Goal: Task Accomplishment & Management: Use online tool/utility

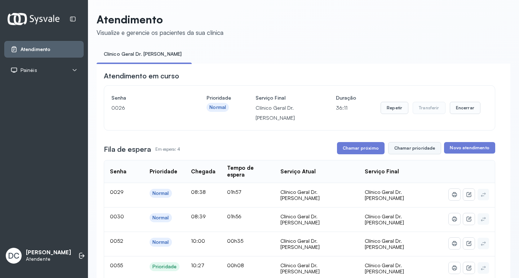
click at [401, 148] on button "Chamar prioridade" at bounding box center [414, 148] width 53 height 12
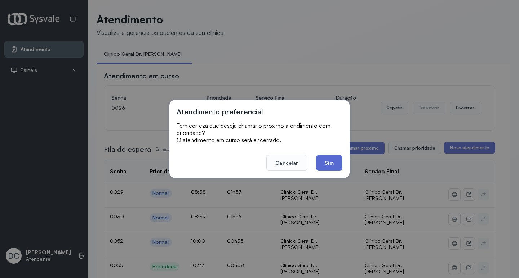
click at [334, 165] on button "Sim" at bounding box center [329, 163] width 26 height 16
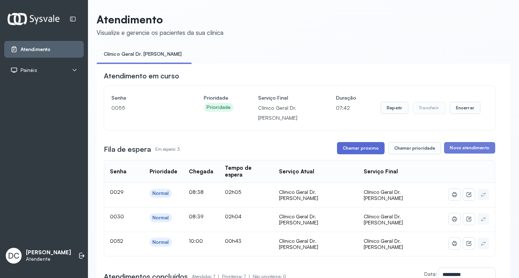
click at [357, 153] on button "Chamar próximo" at bounding box center [361, 148] width 48 height 12
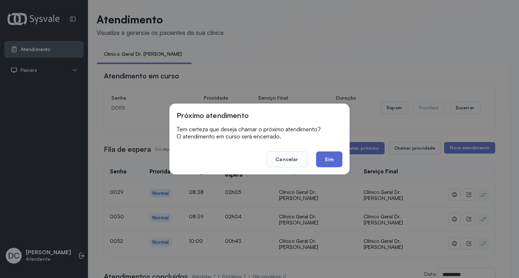
click at [329, 163] on button "Sim" at bounding box center [329, 160] width 26 height 16
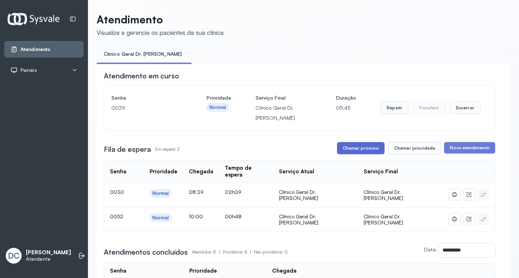
click at [358, 151] on button "Chamar próximo" at bounding box center [361, 148] width 48 height 12
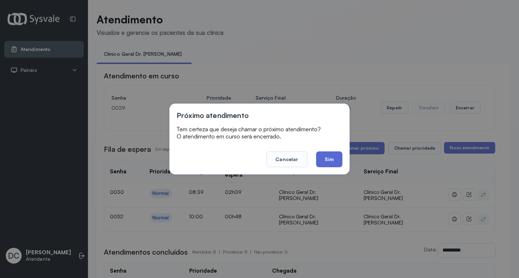
click at [330, 162] on button "Sim" at bounding box center [329, 160] width 26 height 16
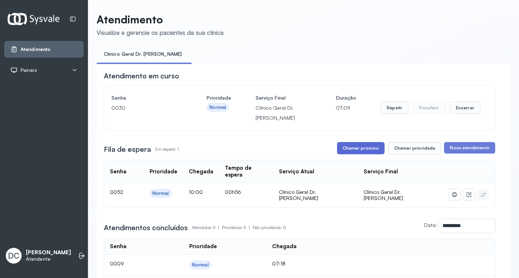
click at [356, 148] on button "Chamar próximo" at bounding box center [361, 148] width 48 height 12
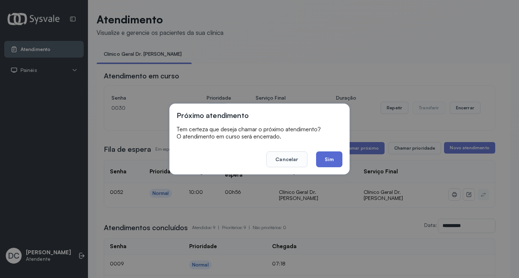
click at [326, 160] on button "Sim" at bounding box center [329, 160] width 26 height 16
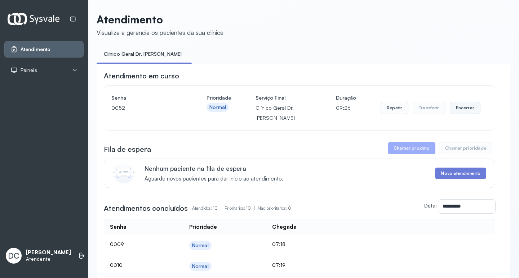
click at [468, 110] on button "Encerrar" at bounding box center [465, 108] width 31 height 12
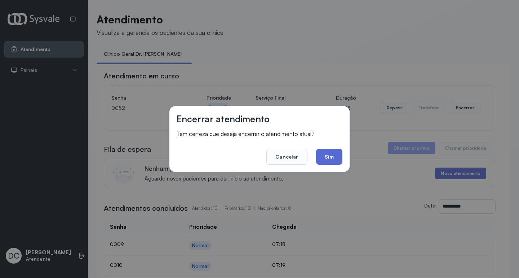
click at [334, 152] on button "Sim" at bounding box center [329, 157] width 26 height 16
